Goal: Task Accomplishment & Management: Manage account settings

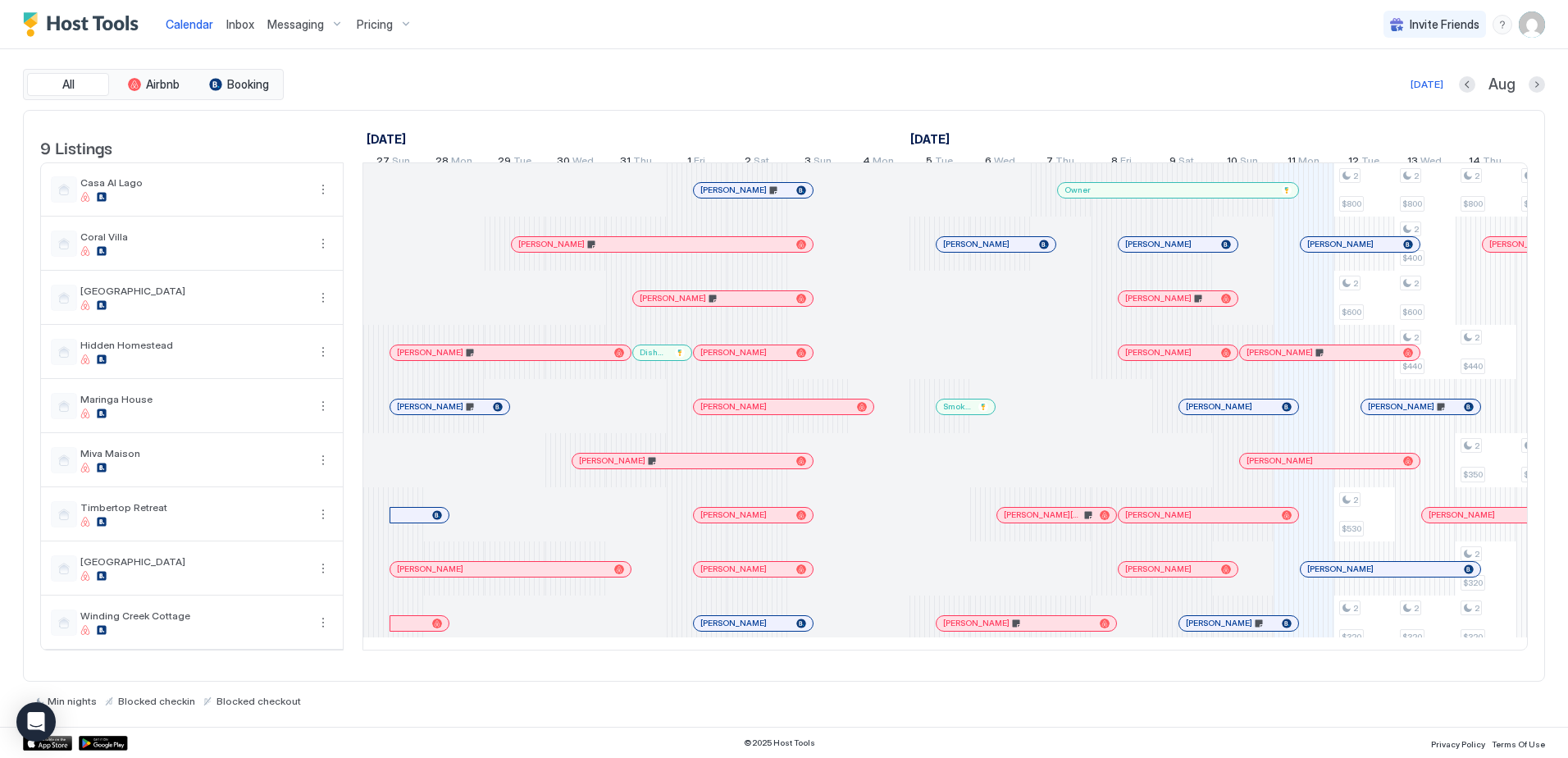
scroll to position [0, 703]
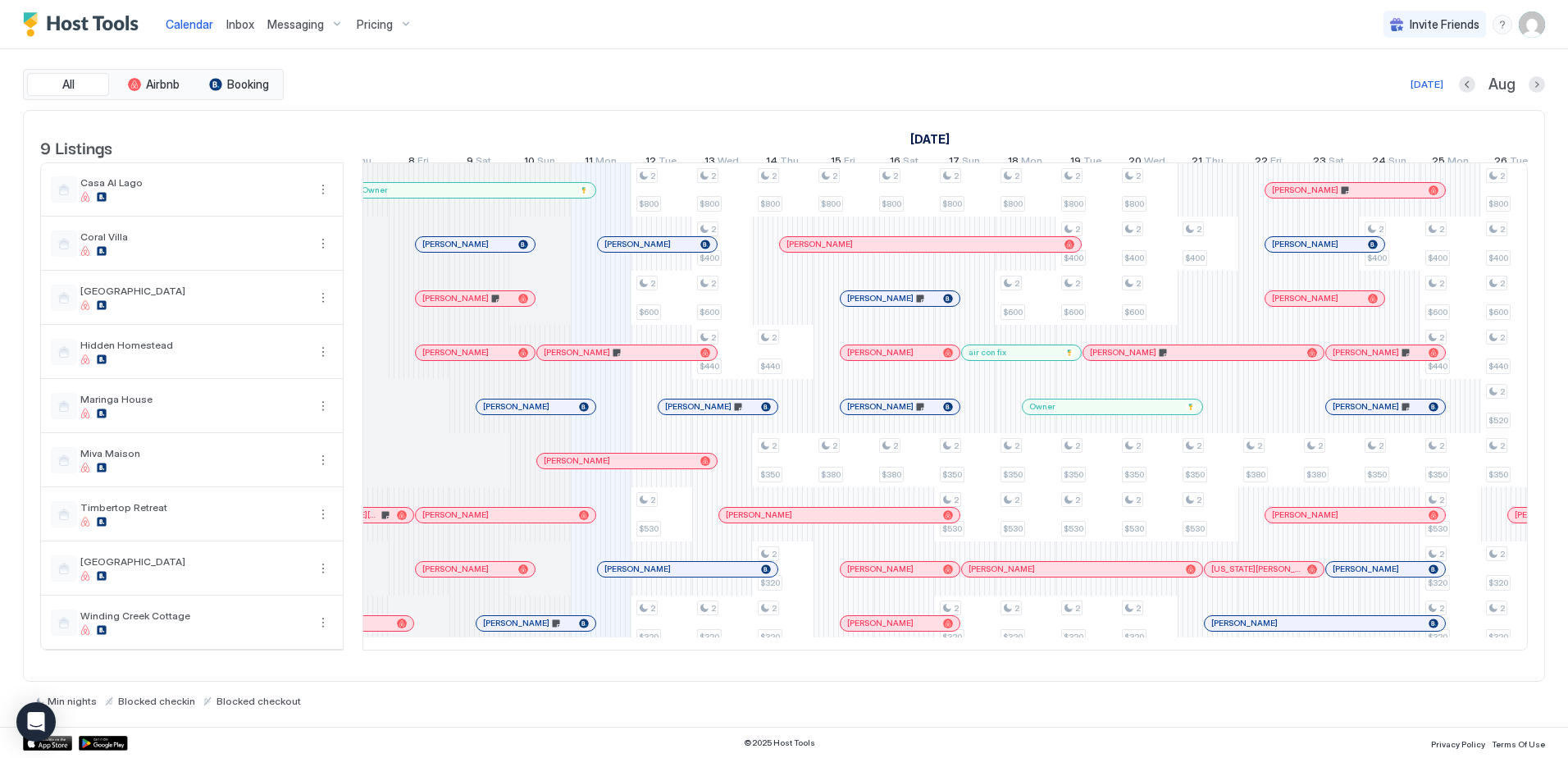
click at [230, 21] on span "Inbox" at bounding box center [240, 24] width 28 height 14
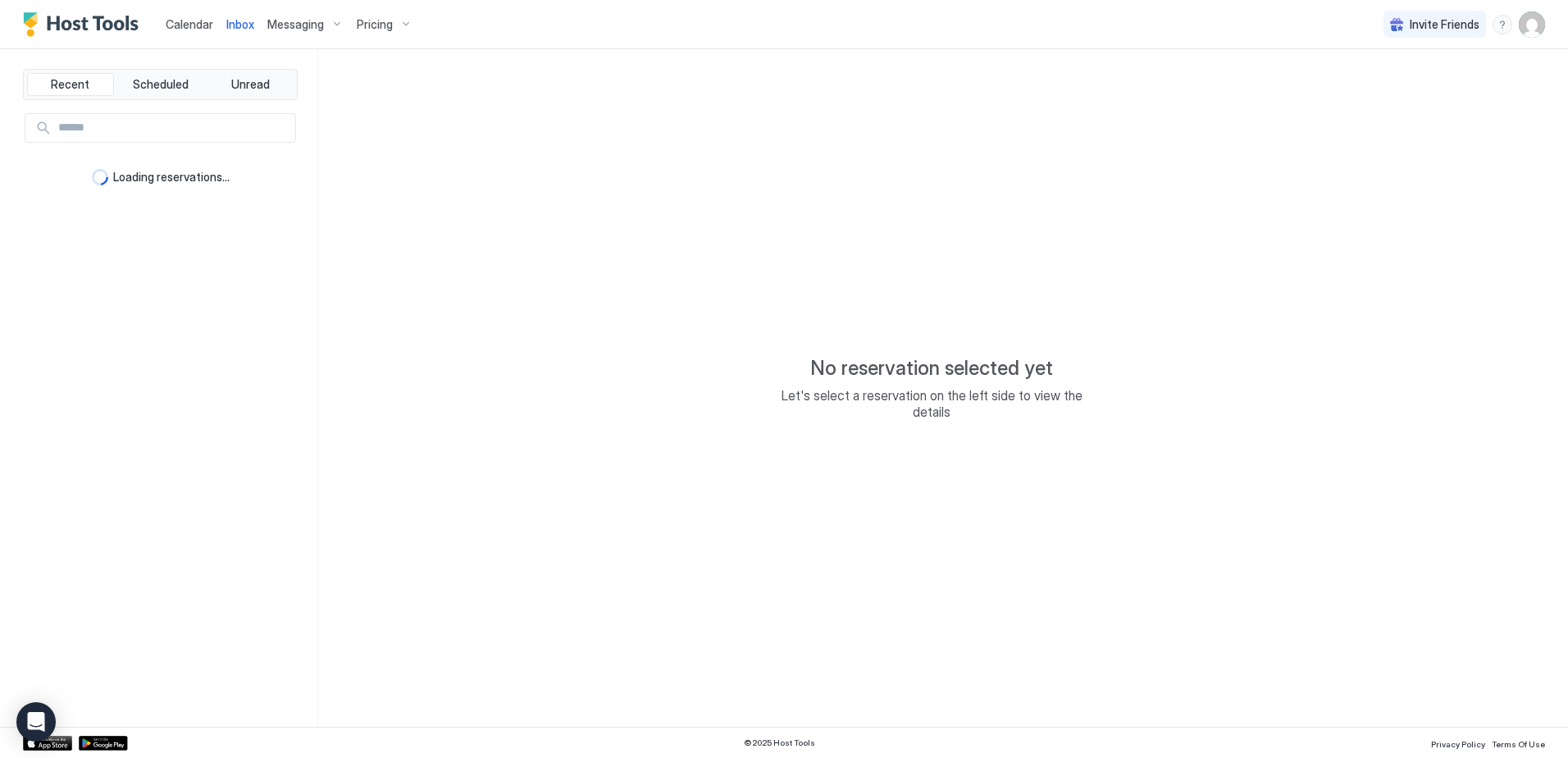
type textarea "*"
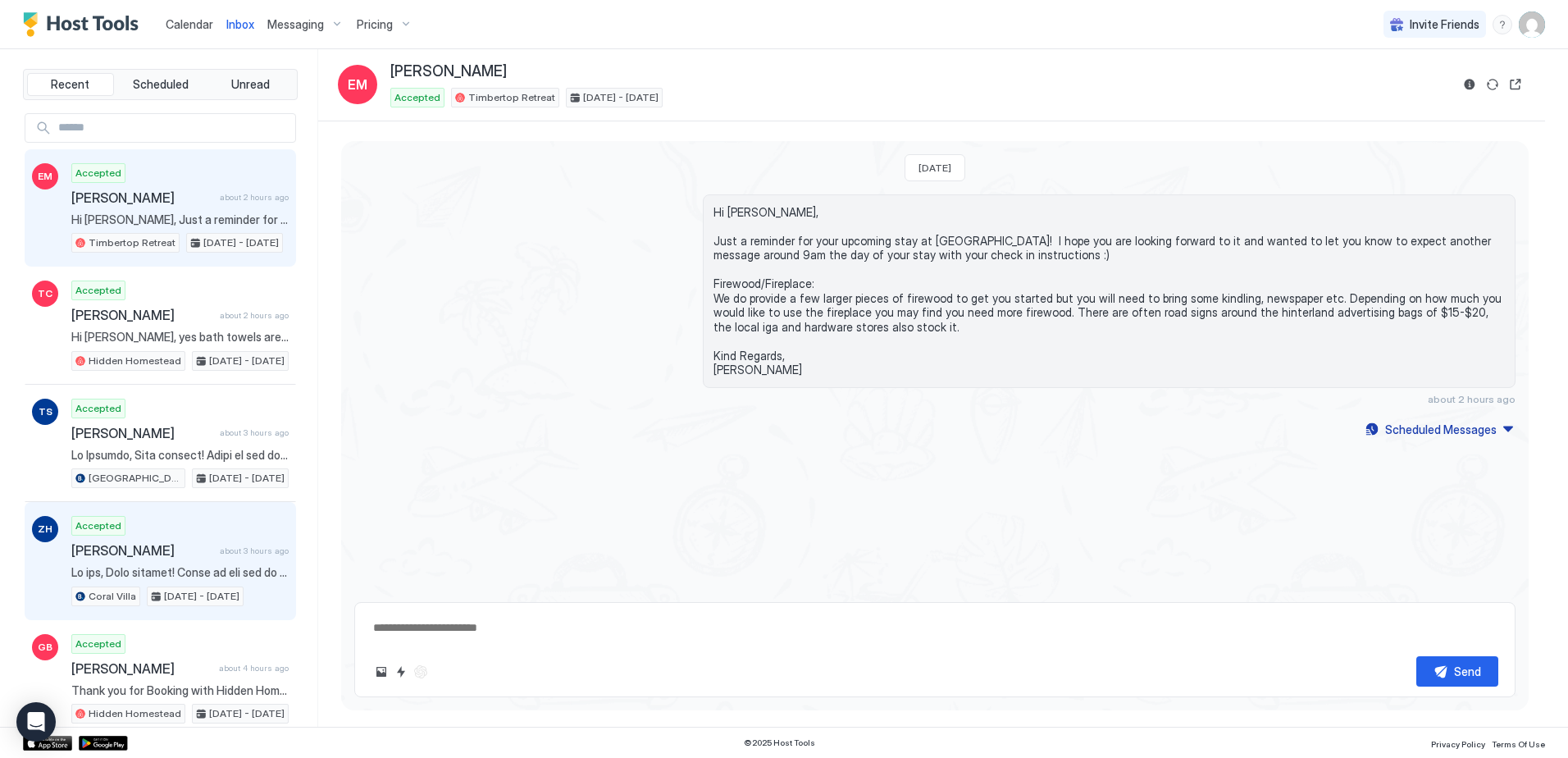
click at [168, 512] on div "ZH Accepted [PERSON_NAME] about 3 hours ago Coral Villa [DATE] - [DATE]" at bounding box center [161, 561] width 272 height 118
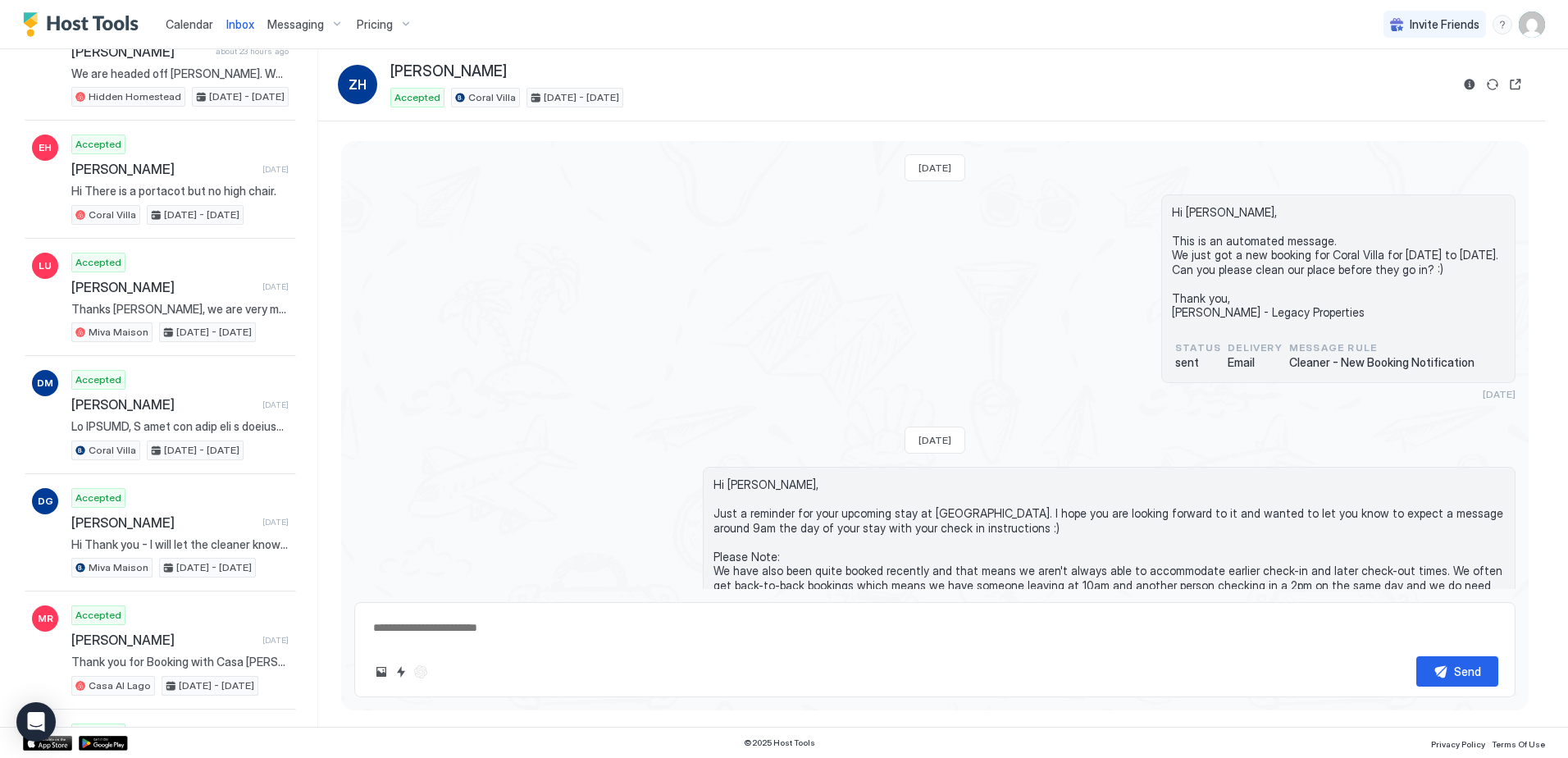
scroll to position [617, 0]
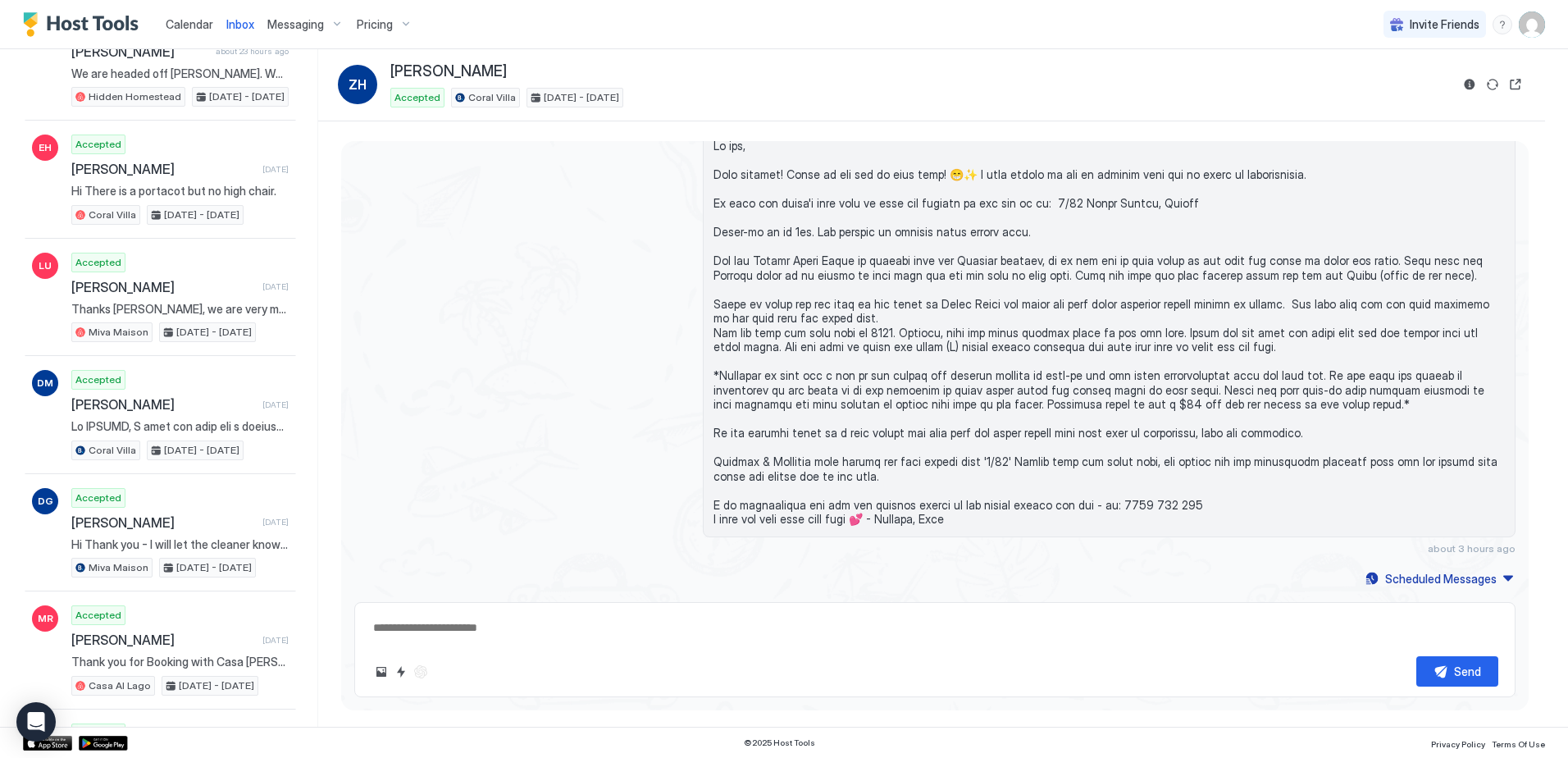
click at [188, 18] on span "Calendar" at bounding box center [188, 24] width 47 height 14
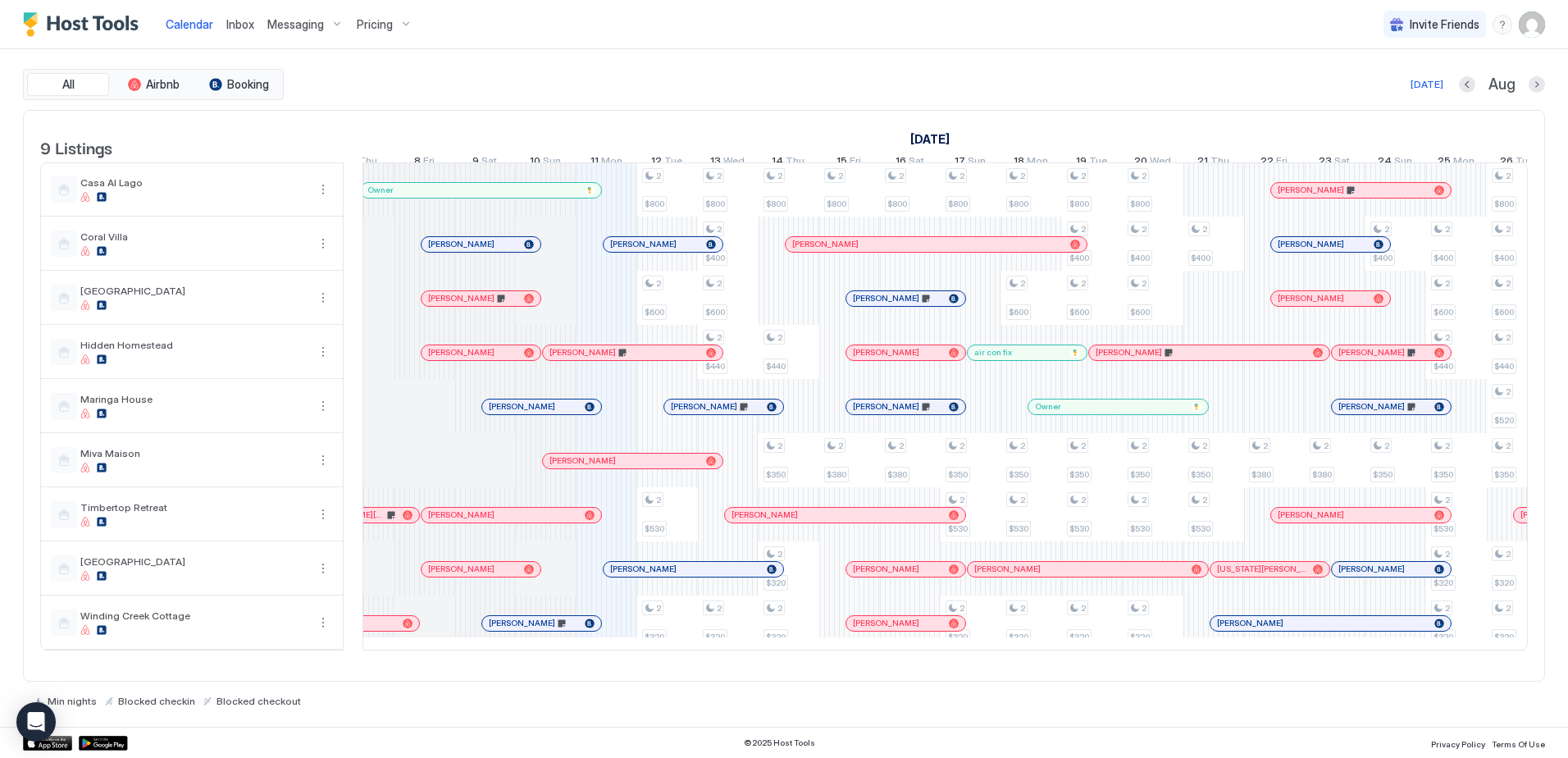
scroll to position [0, 700]
click at [1528, 26] on img "User profile" at bounding box center [1532, 24] width 26 height 26
click at [1440, 92] on div "Settings" at bounding box center [1440, 92] width 208 height 29
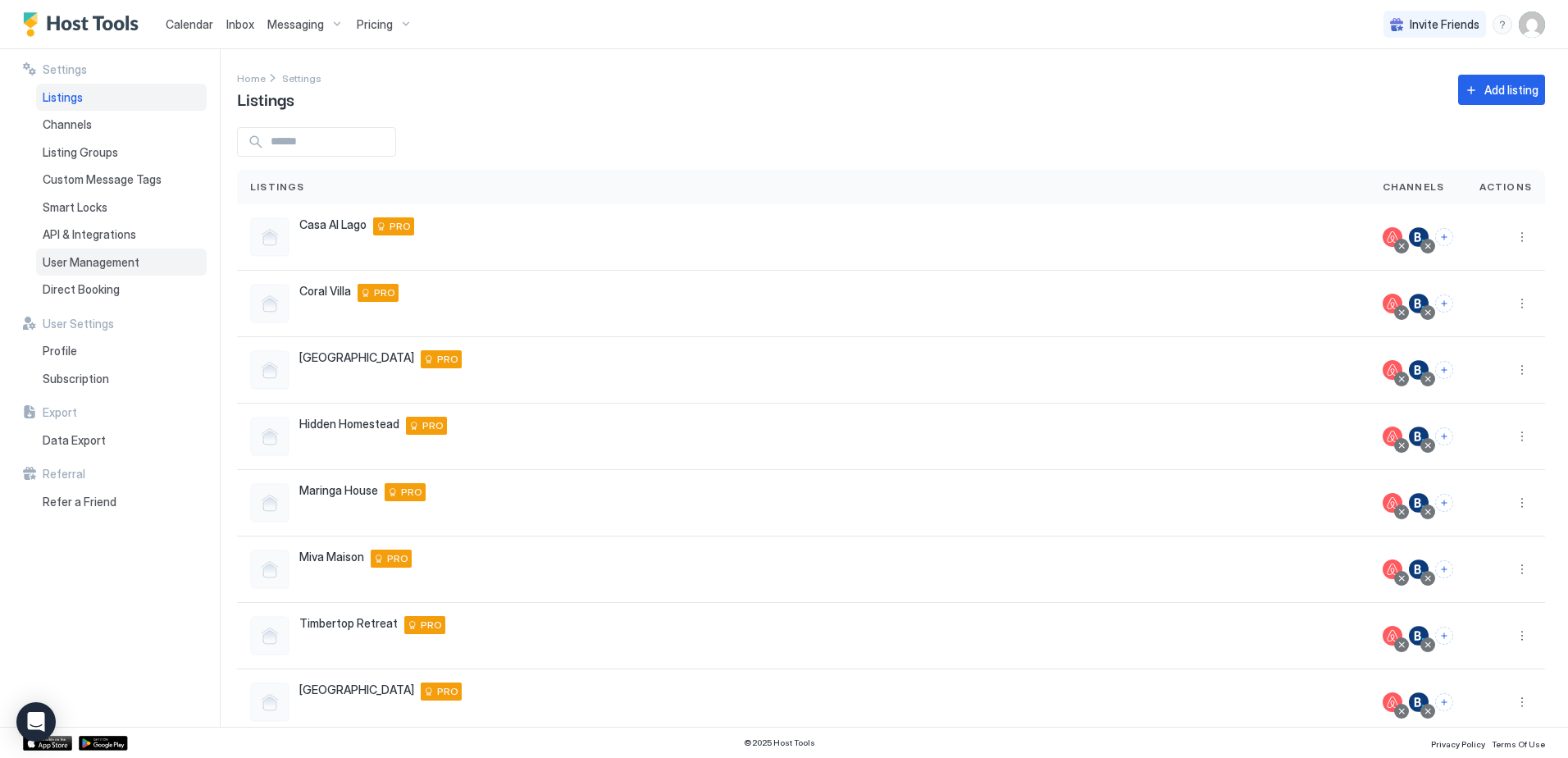
click at [96, 261] on span "User Management" at bounding box center [91, 263] width 97 height 15
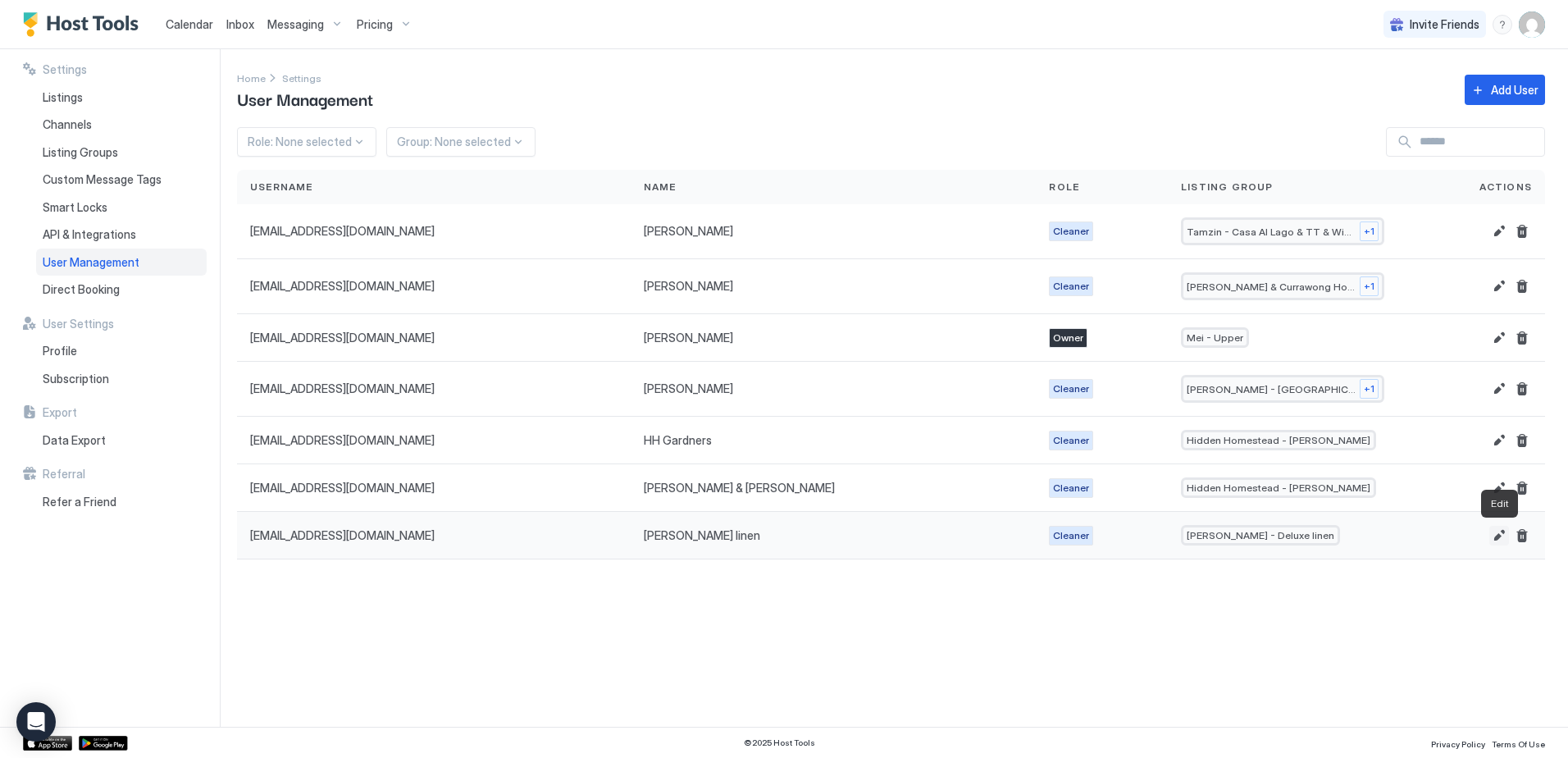
click at [1492, 541] on button "Edit" at bounding box center [1499, 535] width 19 height 19
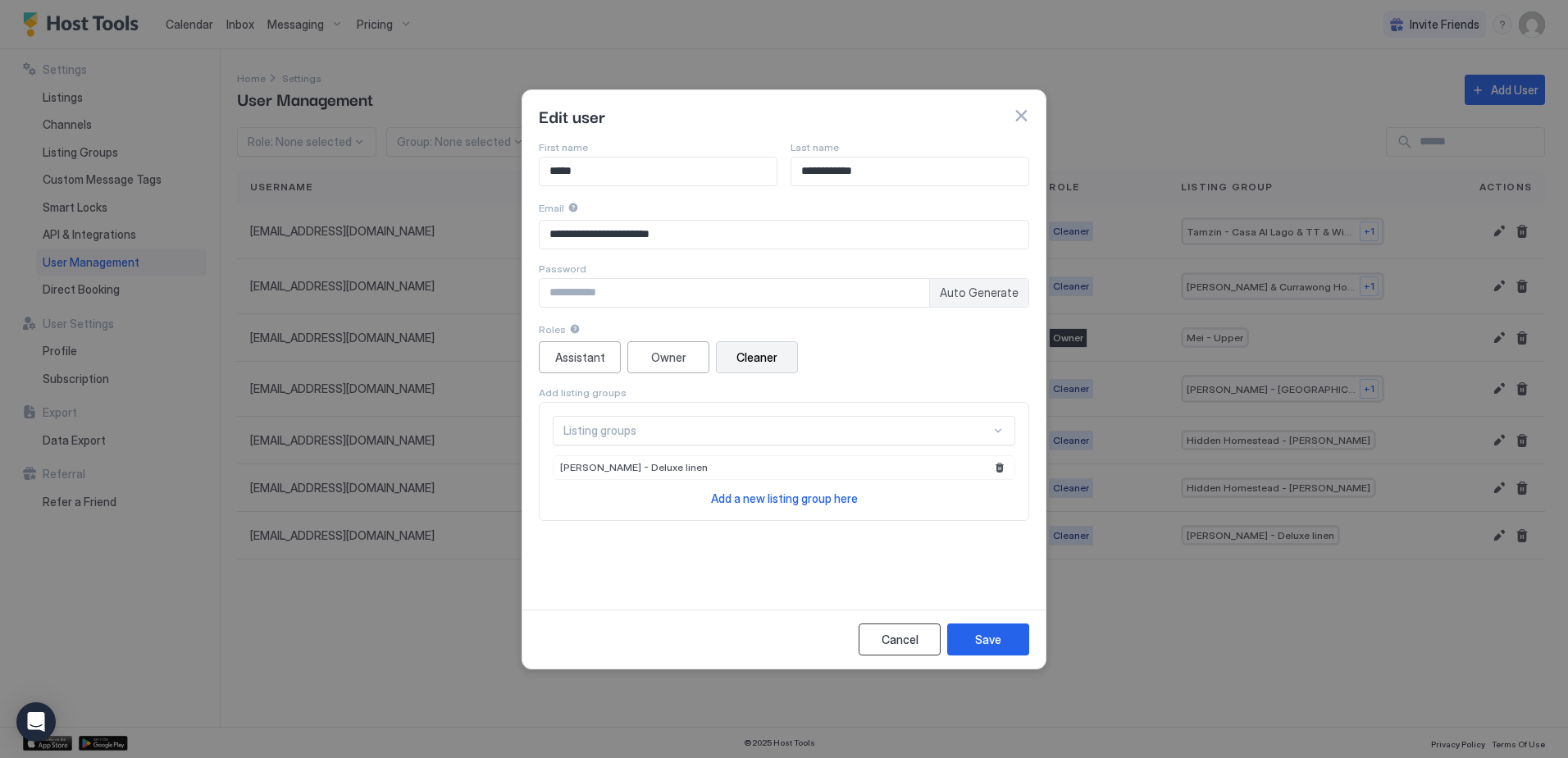
click at [899, 644] on div "Cancel" at bounding box center [900, 640] width 37 height 18
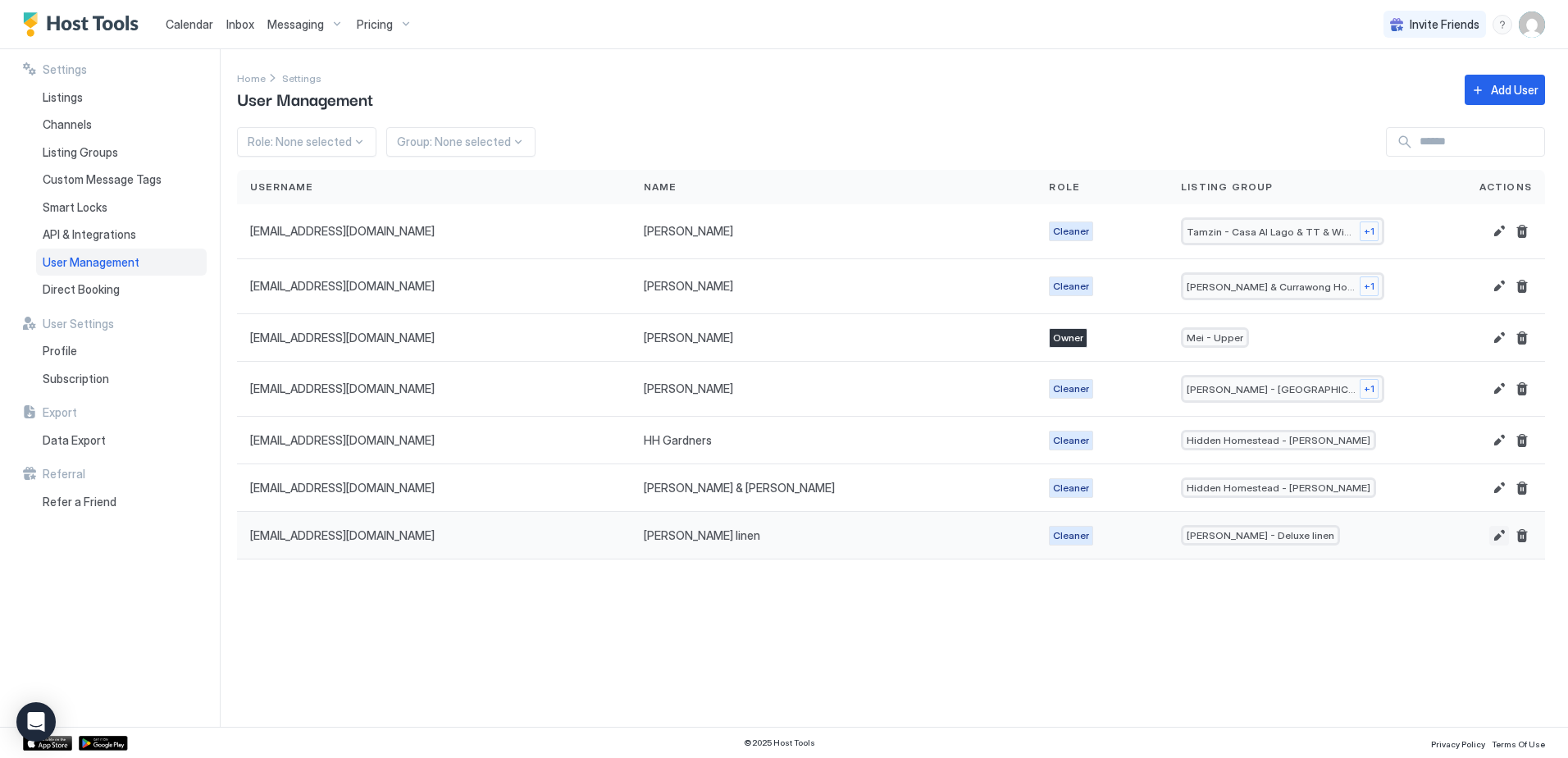
click at [1502, 537] on button "Edit" at bounding box center [1499, 535] width 19 height 19
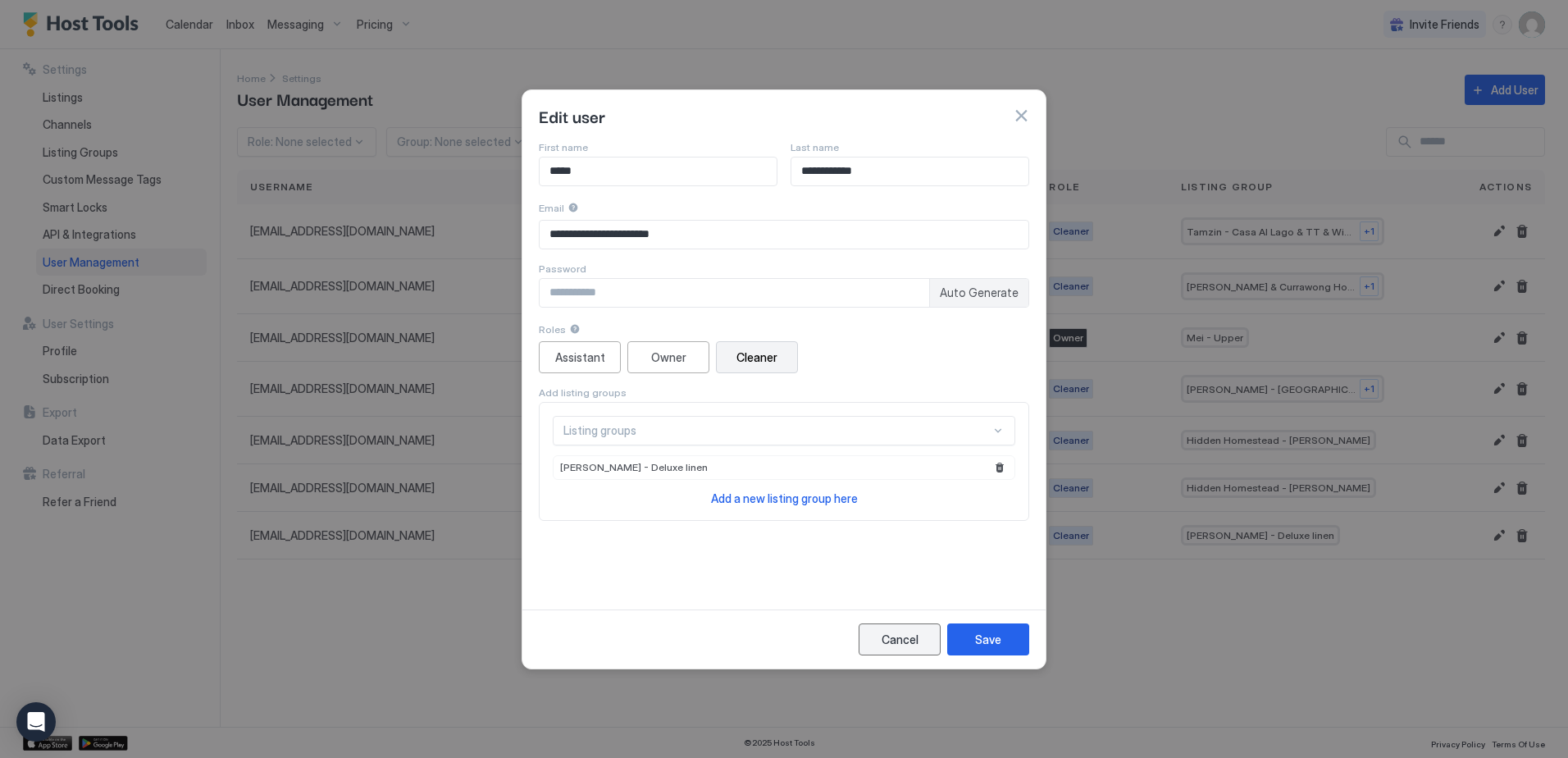
click at [899, 640] on div "Cancel" at bounding box center [900, 640] width 37 height 18
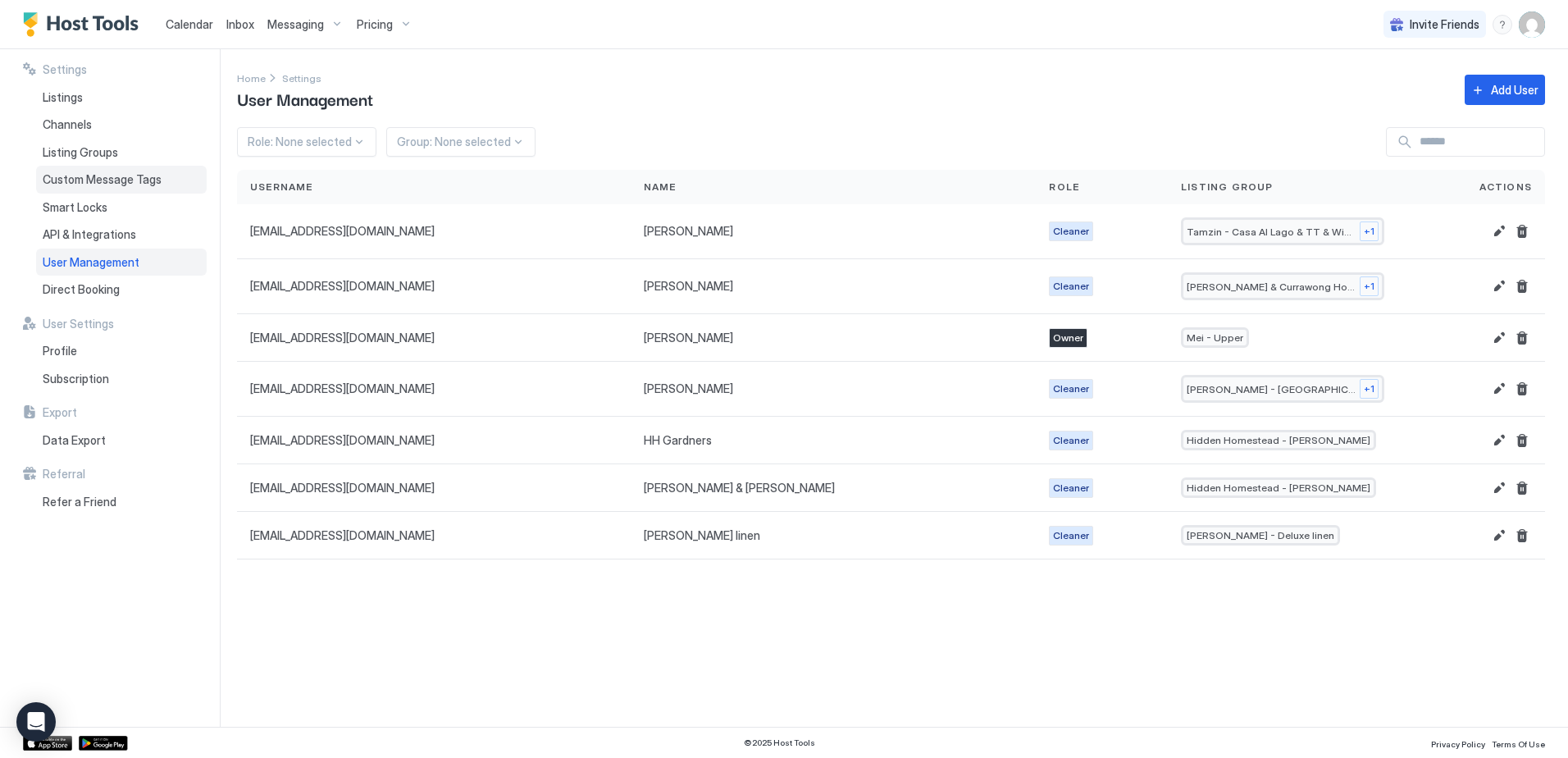
click at [92, 150] on span "Listing Groups" at bounding box center [80, 153] width 76 height 15
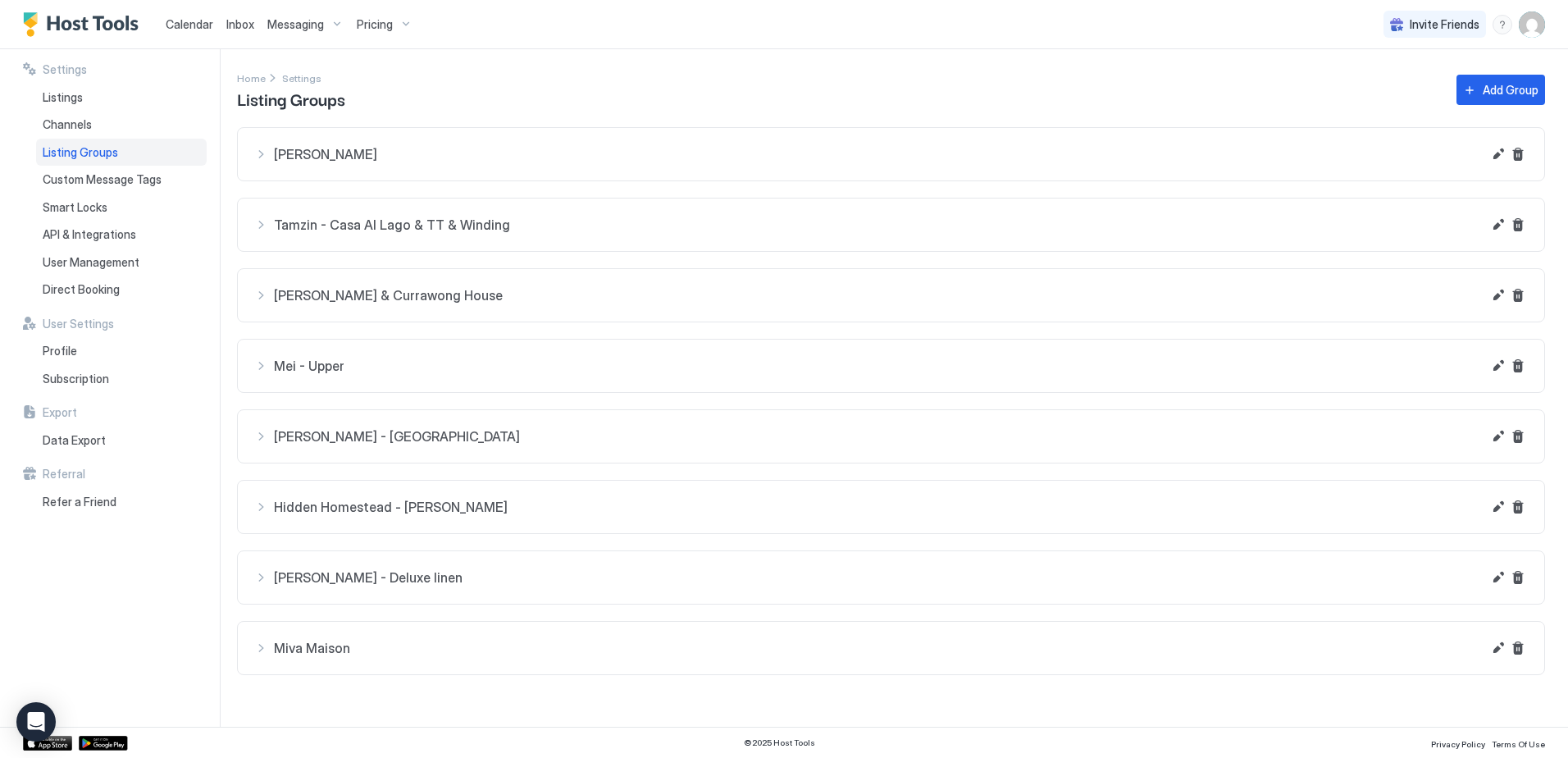
click at [466, 163] on span "[PERSON_NAME] - Deluxe linen" at bounding box center [877, 154] width 1208 height 17
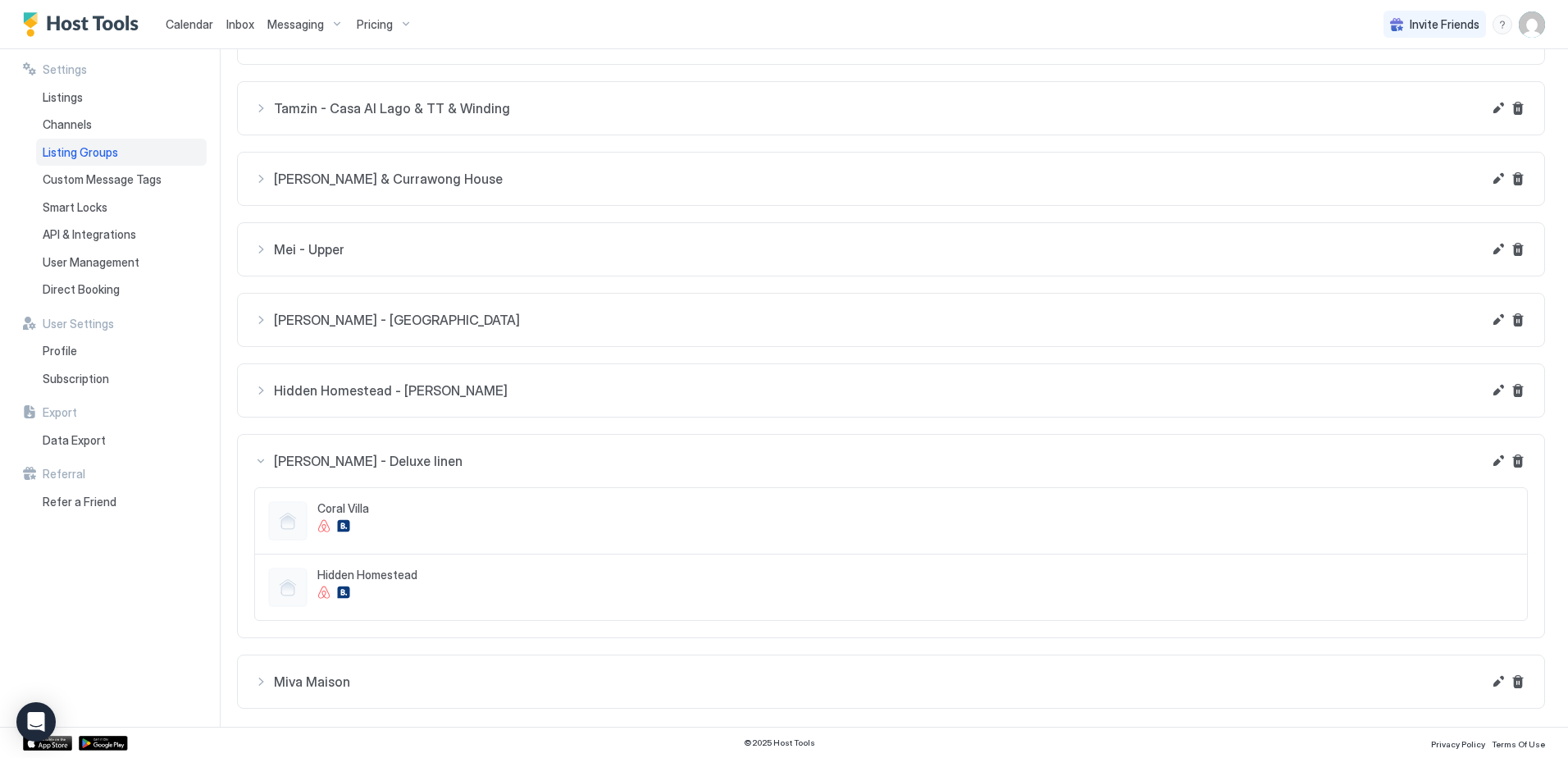
scroll to position [118, 0]
click at [1489, 46] on button "Edit" at bounding box center [1498, 35] width 19 height 19
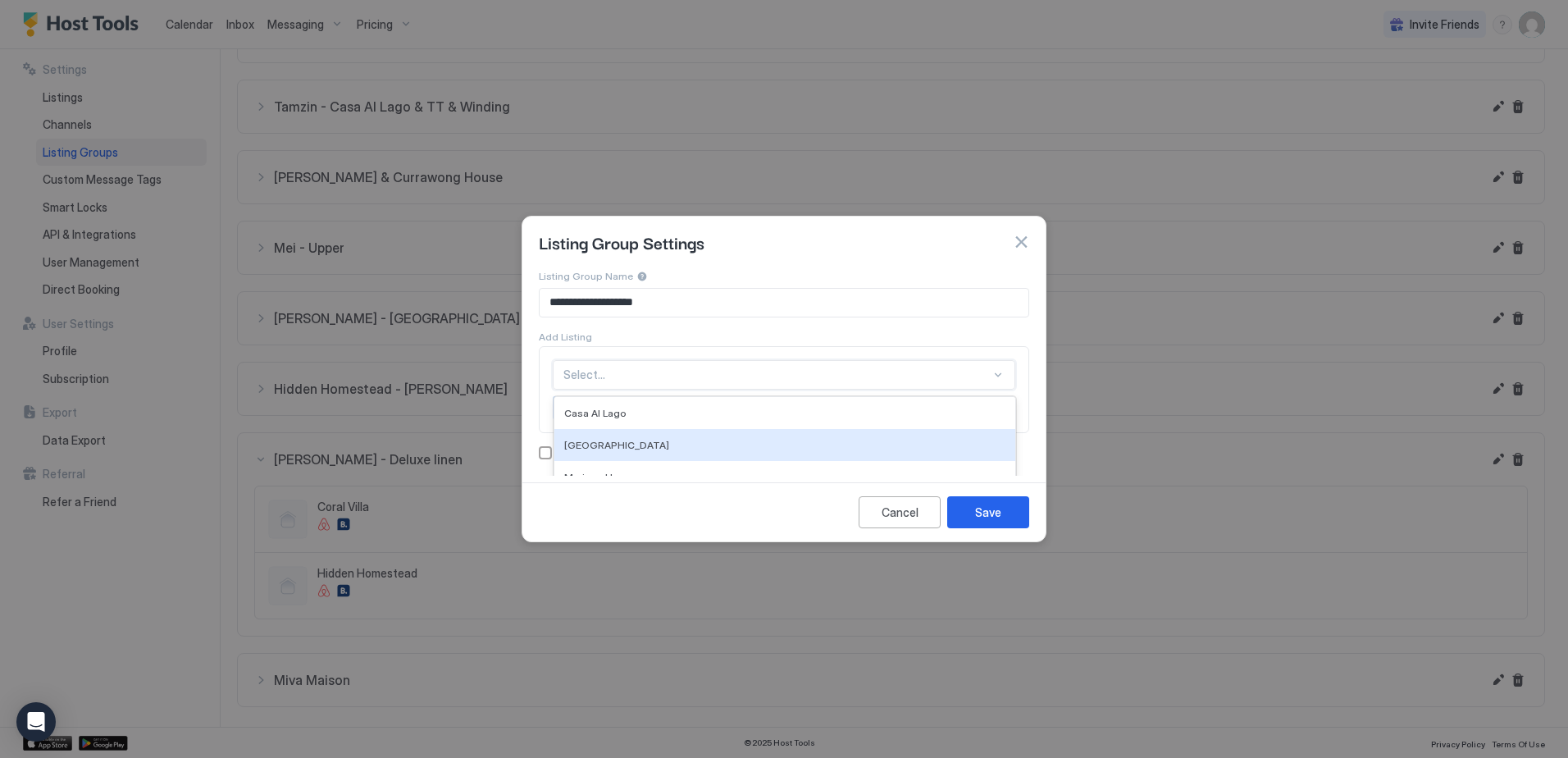
scroll to position [78, 0]
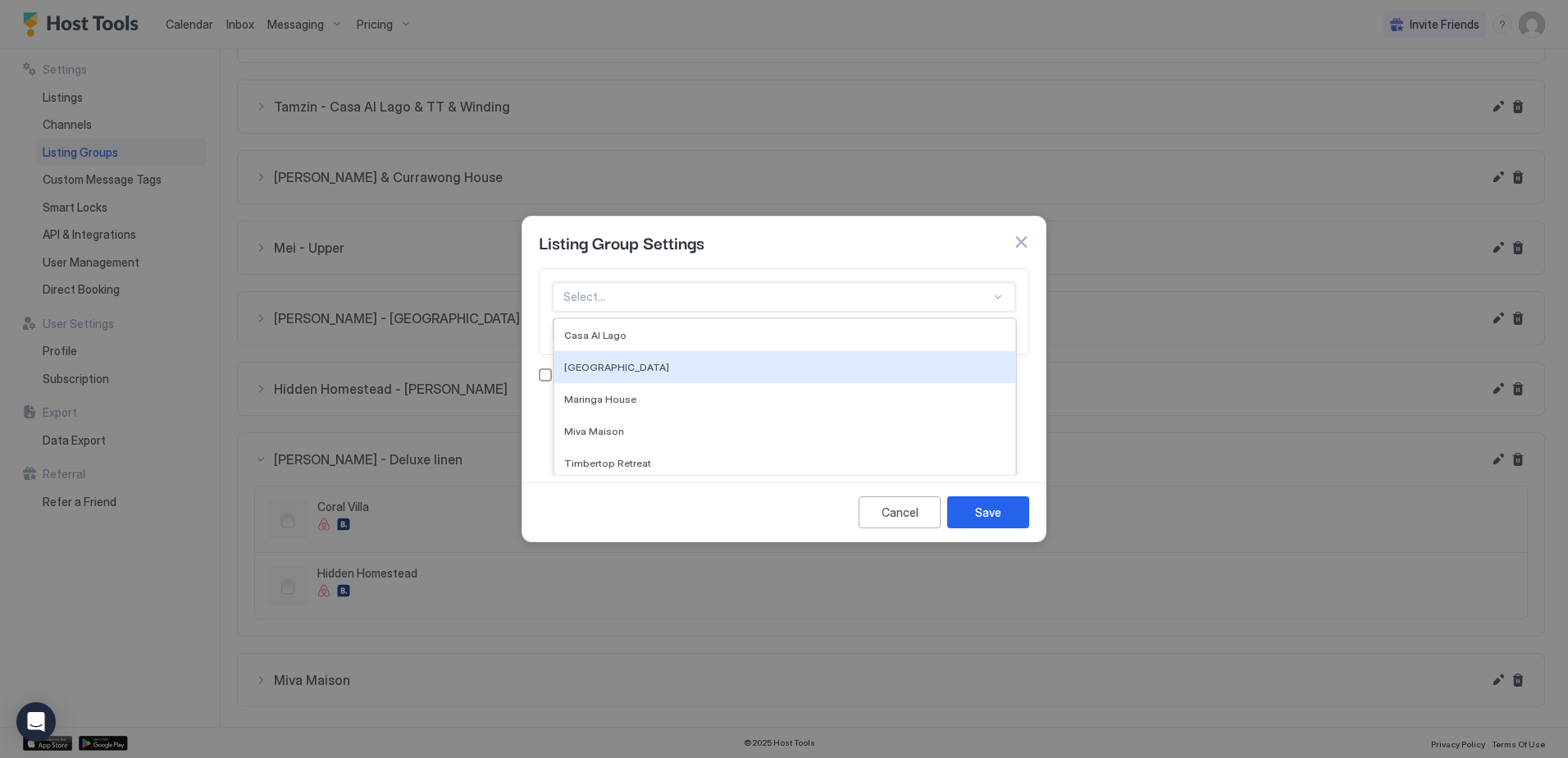
click at [660, 312] on div "7 results available. Use Up and Down to choose options, press Enter to select t…" at bounding box center [784, 297] width 463 height 30
click at [660, 373] on div "[GEOGRAPHIC_DATA]" at bounding box center [784, 367] width 441 height 12
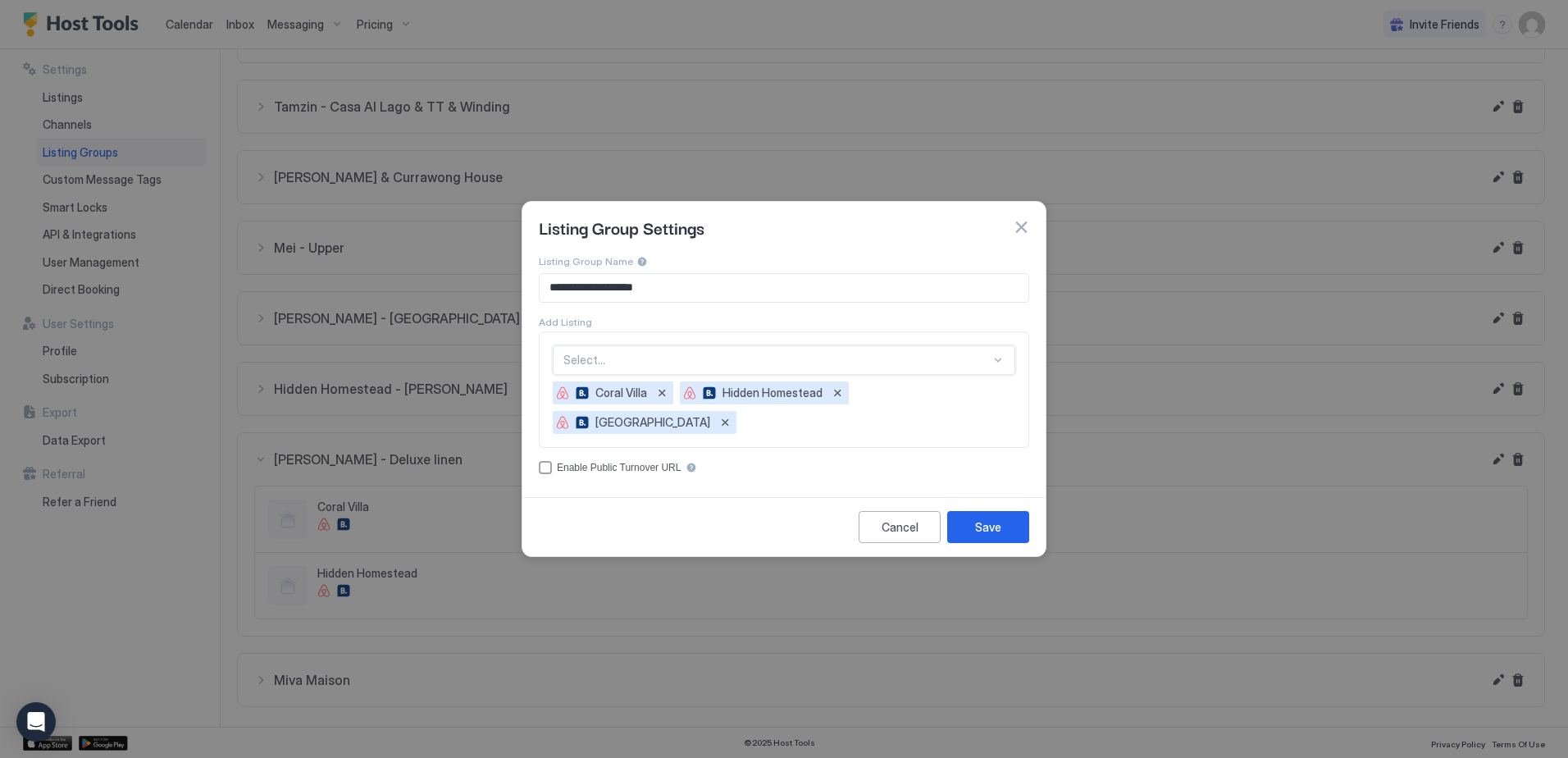
scroll to position [0, 0]
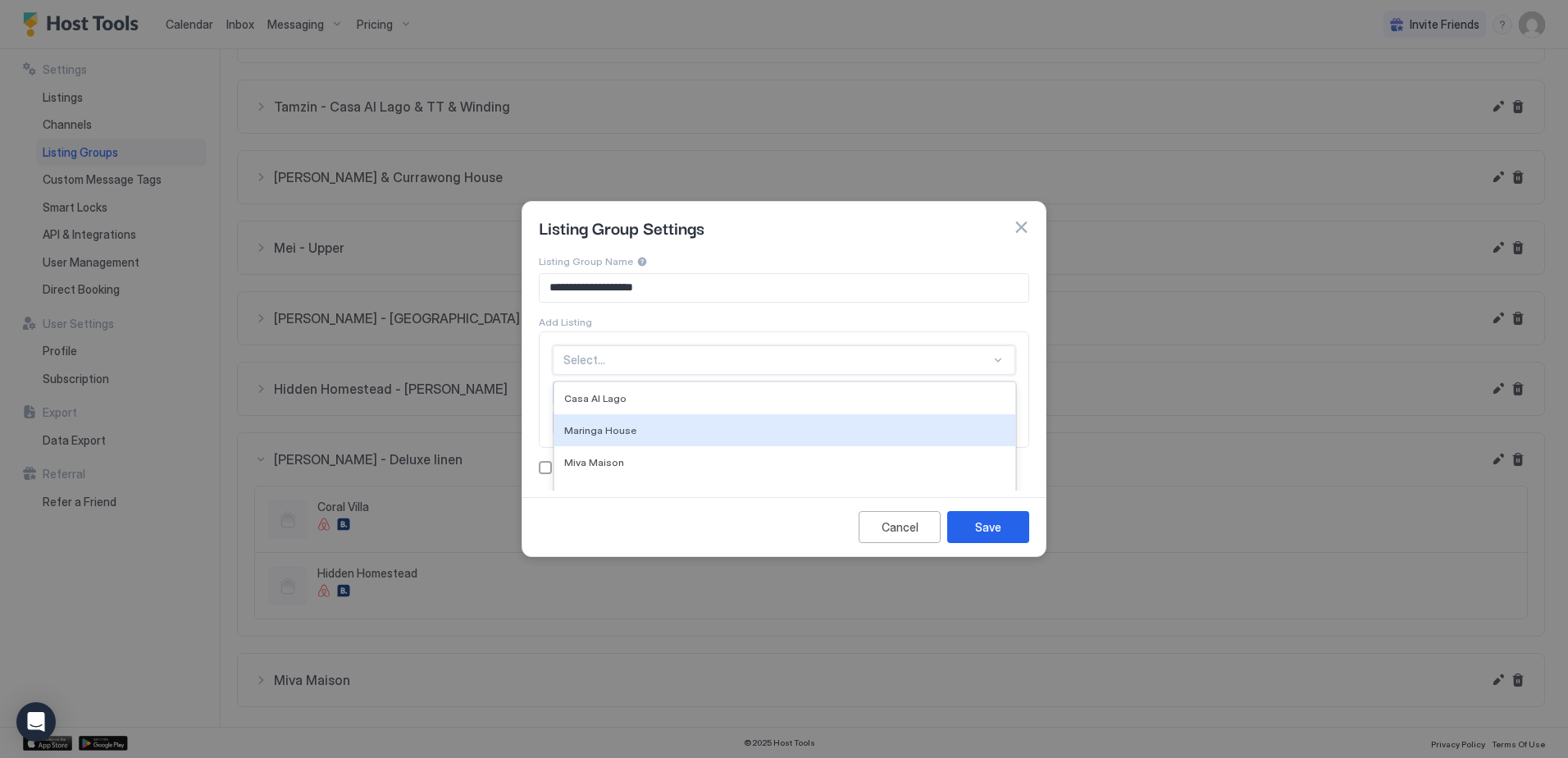
click at [666, 375] on div "option [GEOGRAPHIC_DATA], selected. 6 results available. Use Up and Down to cho…" at bounding box center [784, 361] width 463 height 30
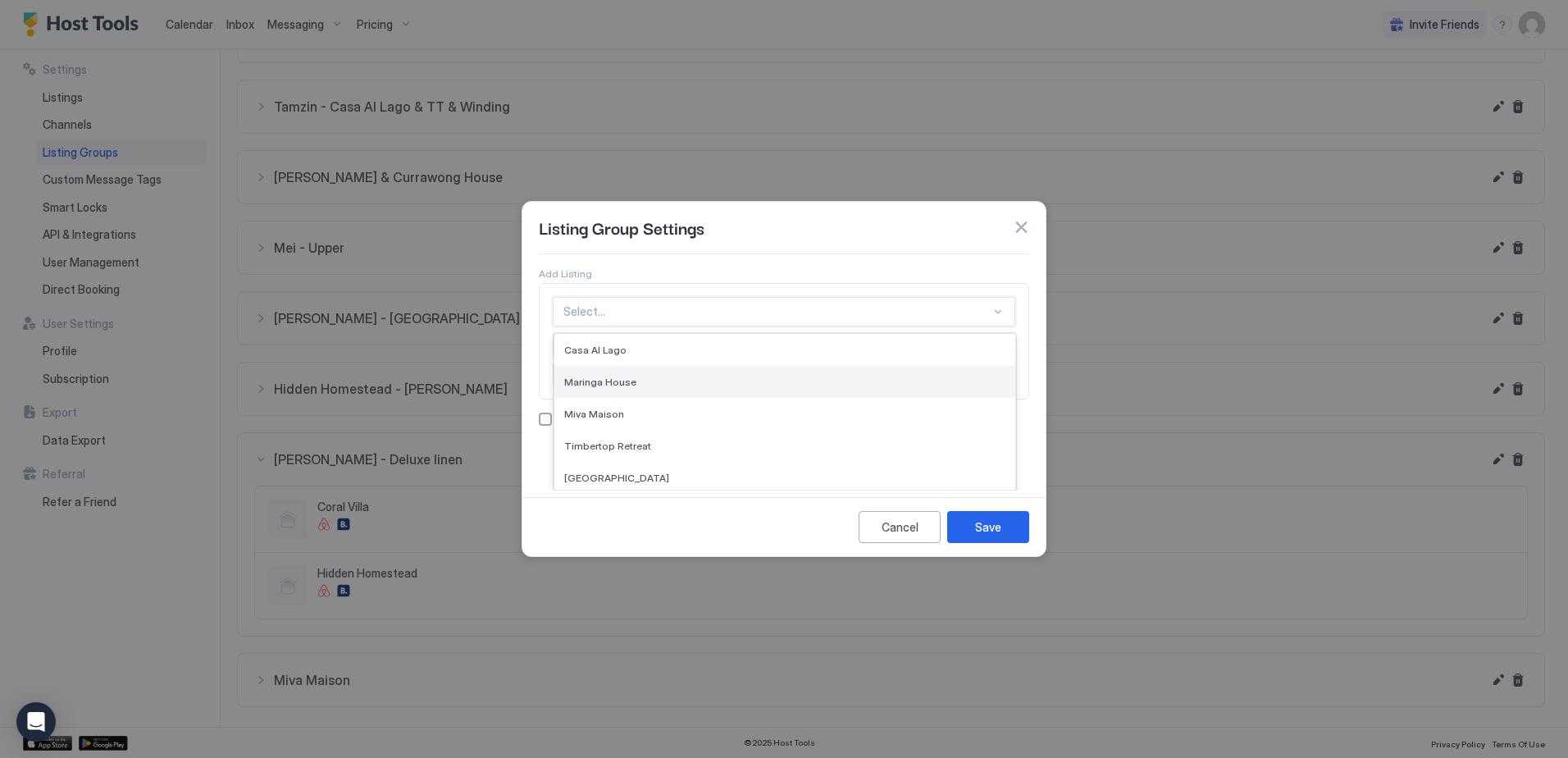
click at [688, 390] on div "Maringa House" at bounding box center [784, 382] width 461 height 32
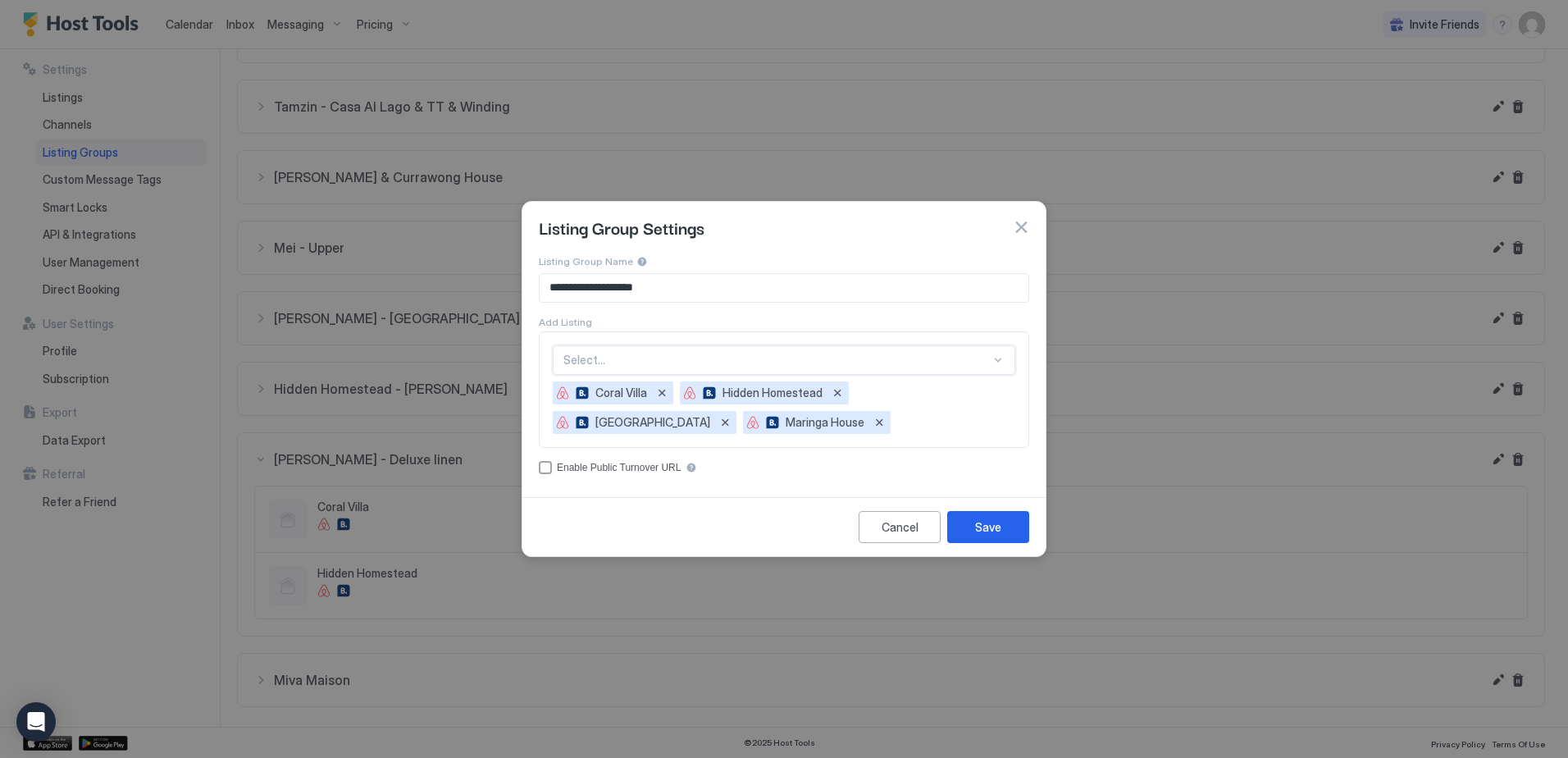
scroll to position [0, 0]
click at [645, 358] on div "option Maringa House, selected. Select..." at bounding box center [784, 361] width 463 height 30
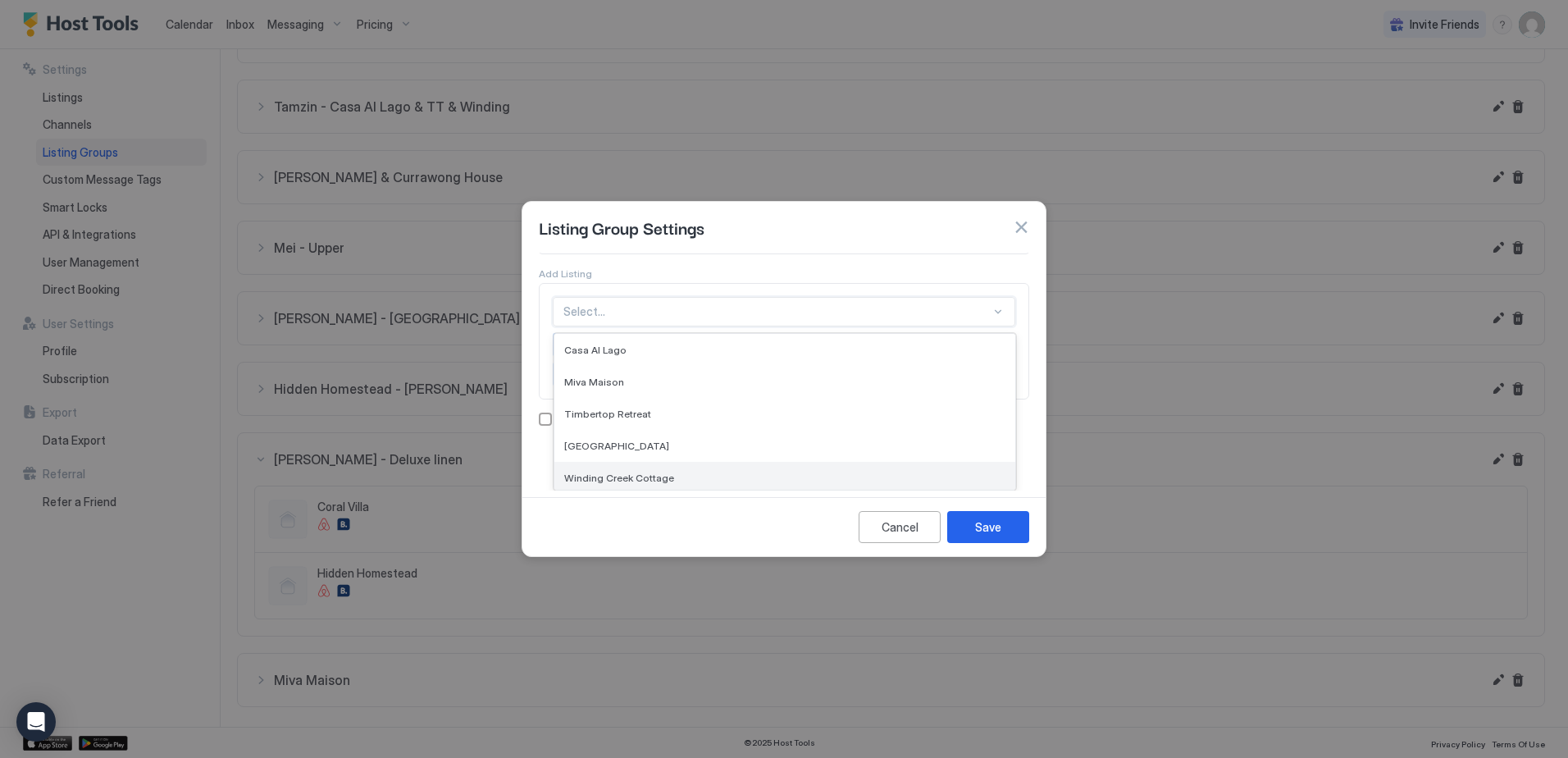
click at [683, 474] on div "Winding Creek Cottage" at bounding box center [784, 477] width 441 height 12
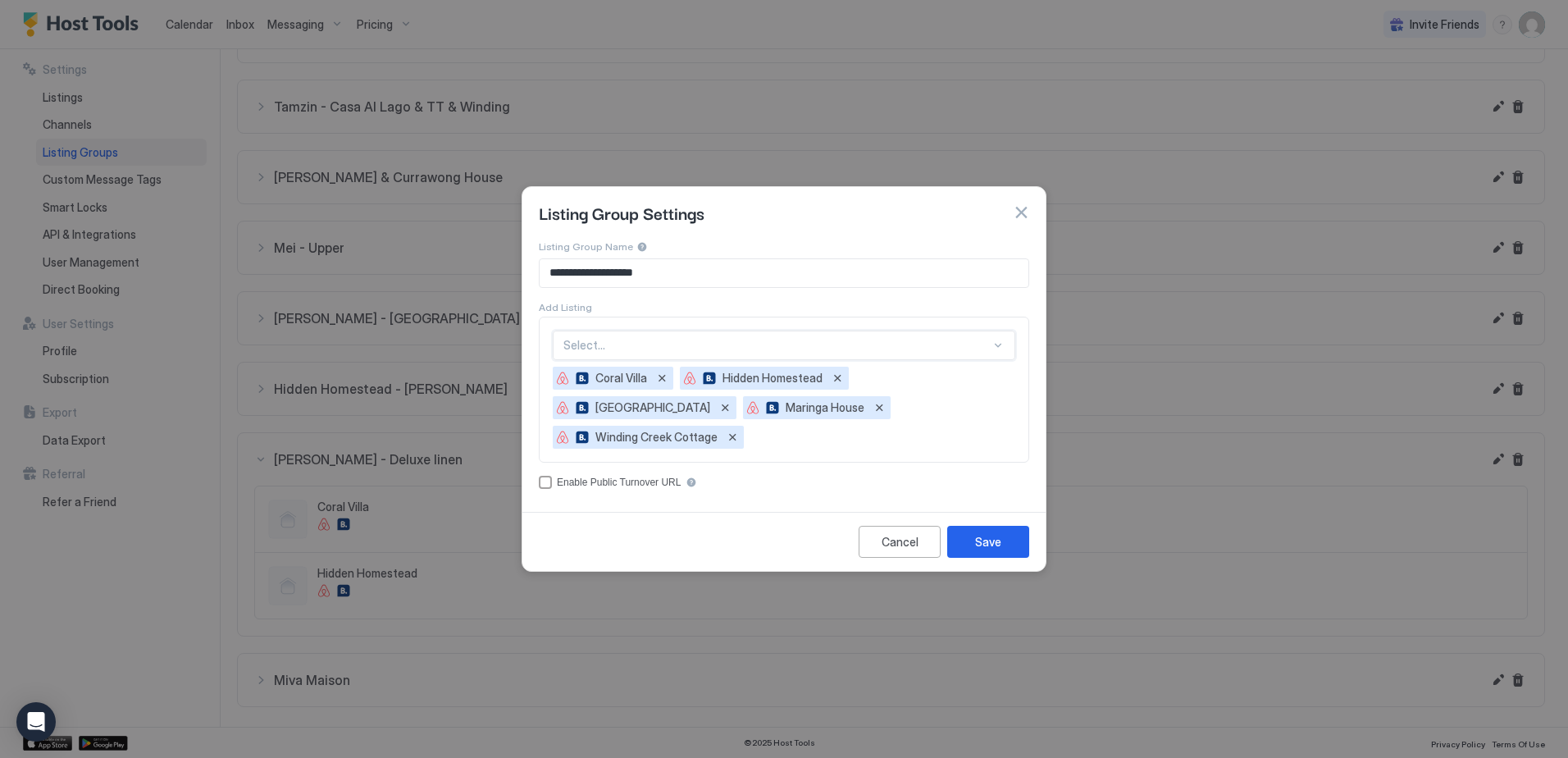
scroll to position [0, 0]
click at [652, 354] on div "Select..." at bounding box center [784, 346] width 463 height 30
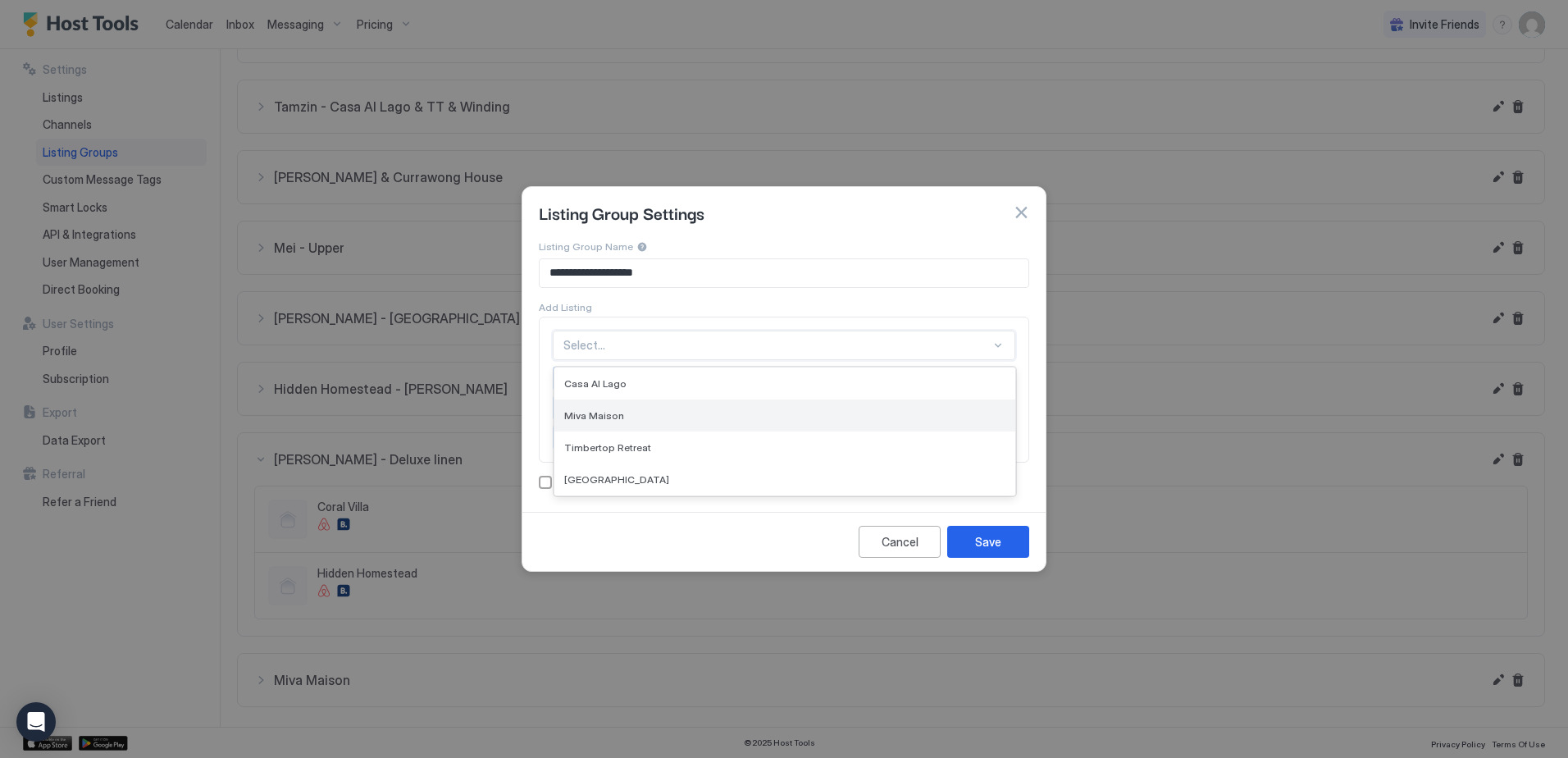
click at [642, 416] on div "Miva Maison" at bounding box center [784, 415] width 441 height 12
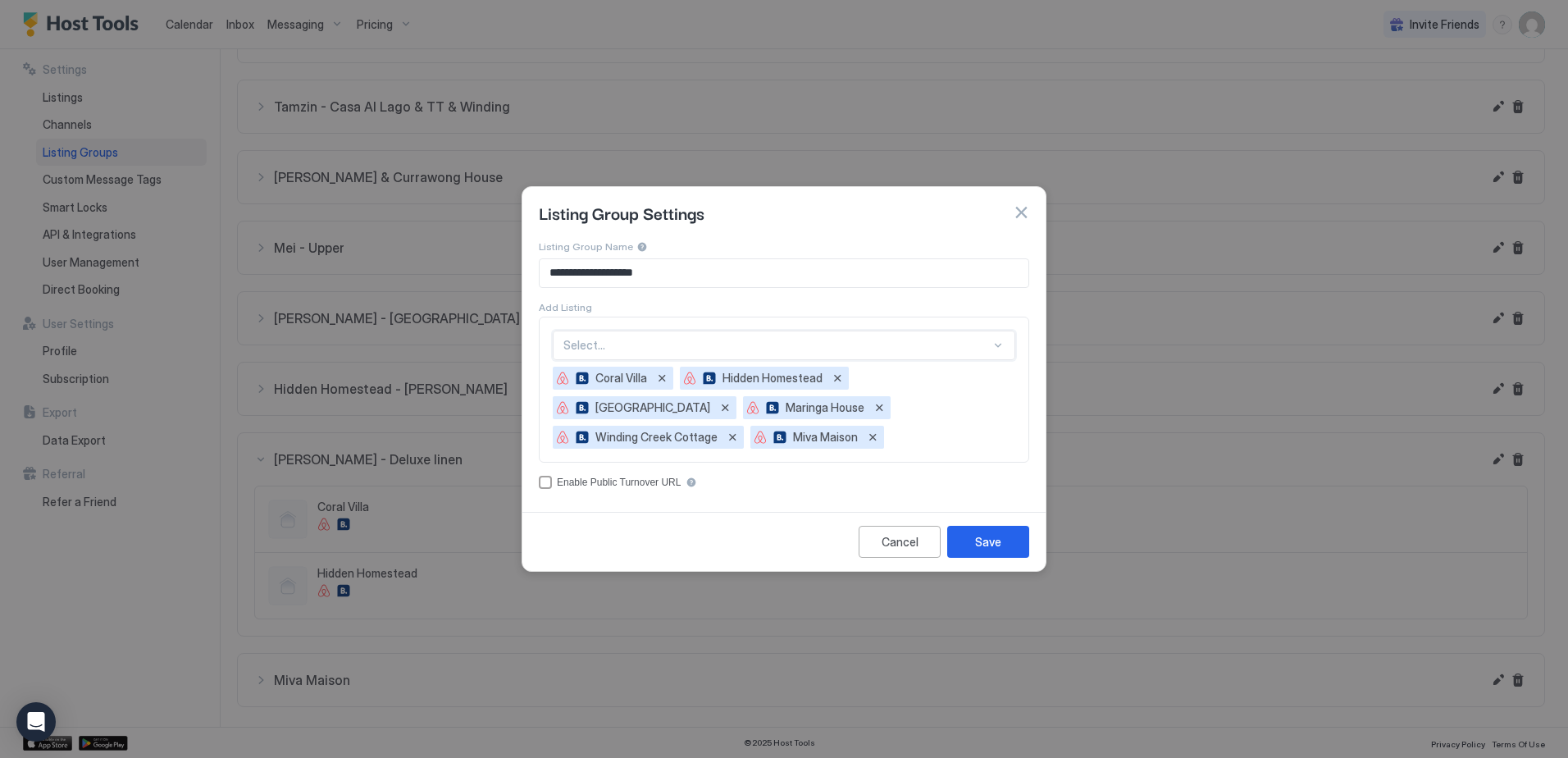
click at [619, 348] on div at bounding box center [777, 346] width 427 height 15
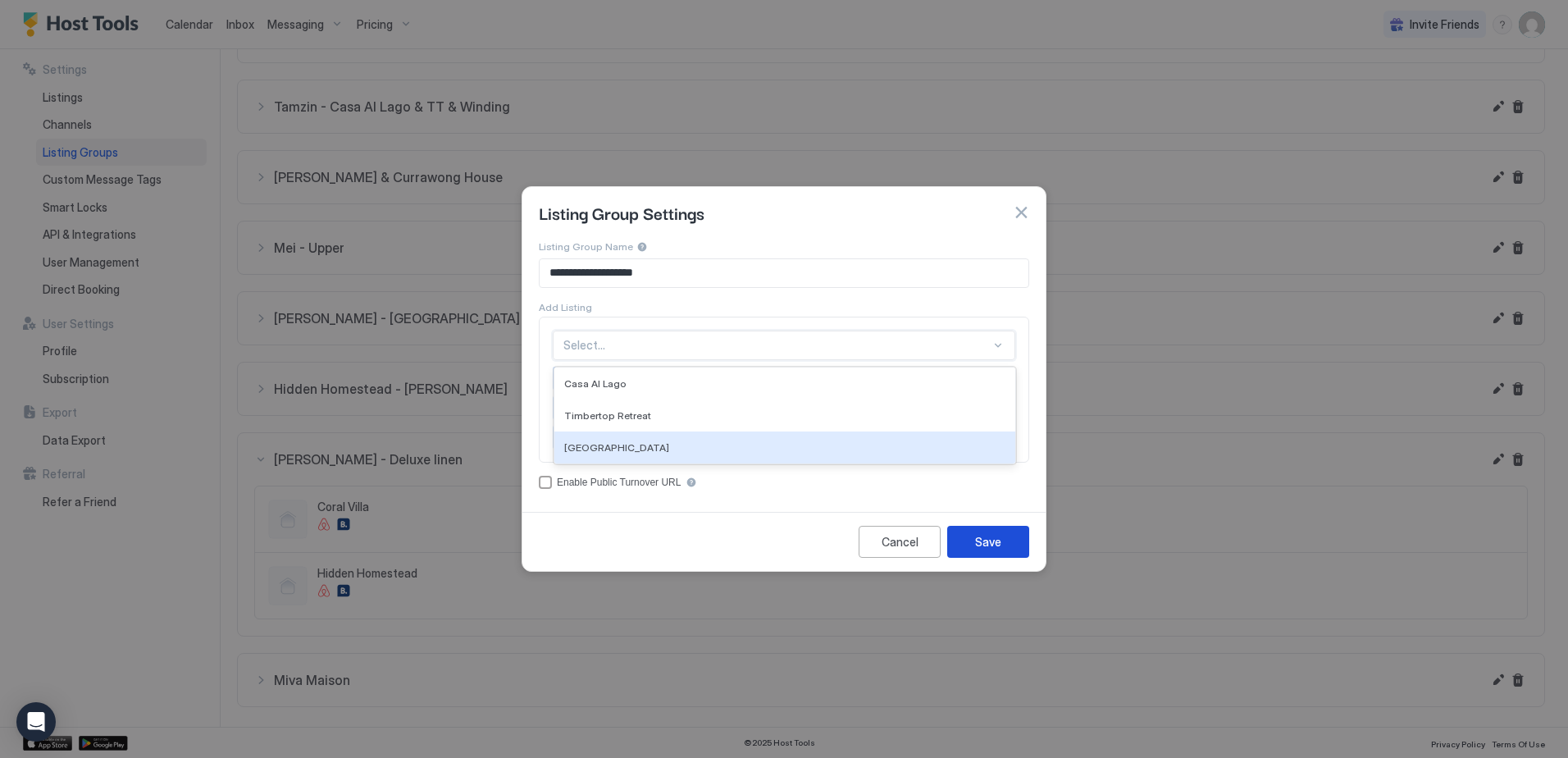
click at [1005, 549] on button "Save" at bounding box center [988, 542] width 82 height 32
